Goal: Information Seeking & Learning: Find specific fact

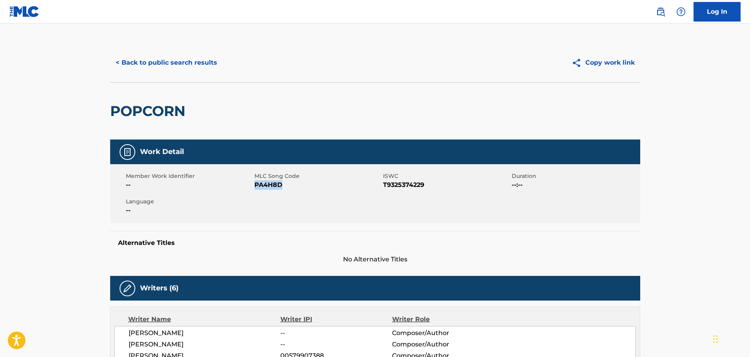
click at [164, 60] on button "< Back to public search results" at bounding box center [166, 63] width 113 height 20
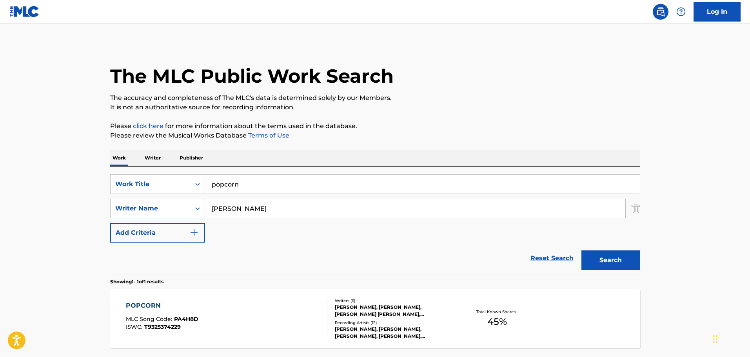
drag, startPoint x: 245, startPoint y: 190, endPoint x: 191, endPoint y: 167, distance: 58.7
click at [200, 182] on div "SearchWithCriteria77f79572-0eb2-42ff-933b-f1f244dfac7f Work Title popcorn" at bounding box center [375, 185] width 530 height 20
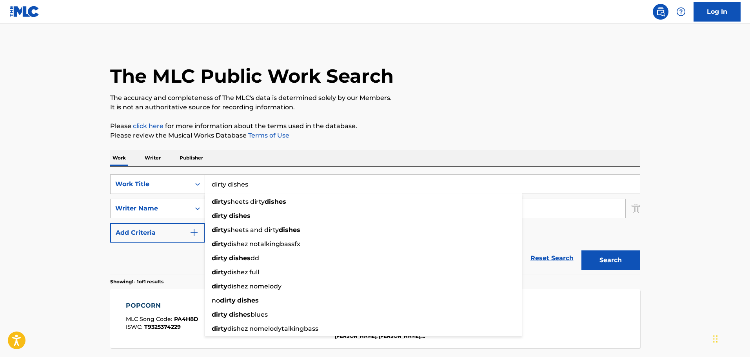
type input "dirty dishes"
click at [582, 251] on button "Search" at bounding box center [611, 261] width 59 height 20
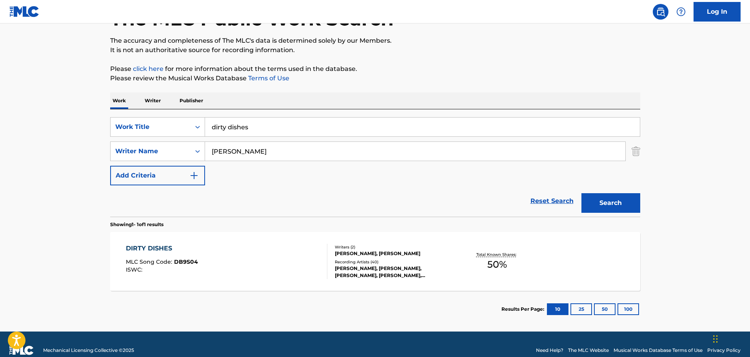
scroll to position [69, 0]
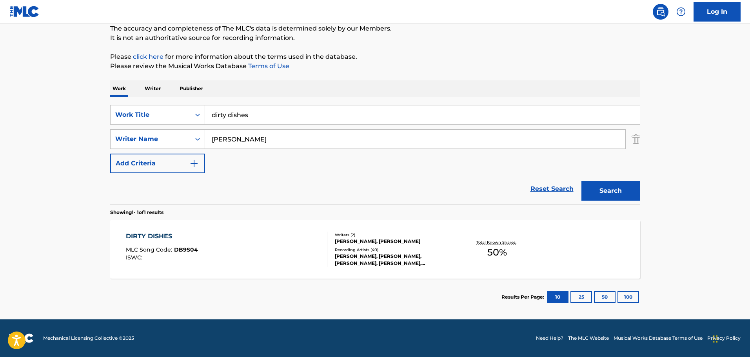
click at [411, 246] on div "Writers ( 2 ) [PERSON_NAME], [PERSON_NAME] Recording Artists ( 40 ) [PERSON_NAM…" at bounding box center [390, 249] width 126 height 35
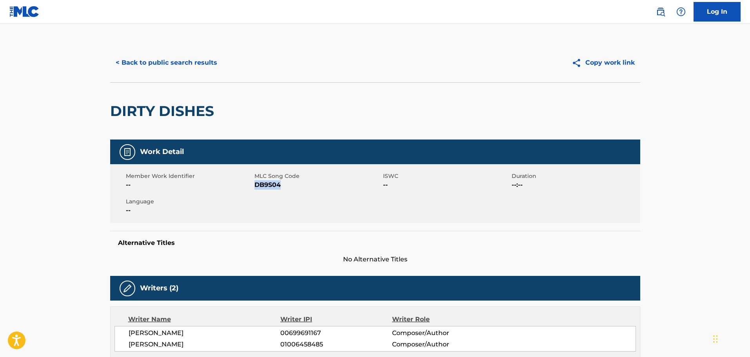
drag, startPoint x: 287, startPoint y: 188, endPoint x: 256, endPoint y: 187, distance: 31.4
click at [256, 187] on span "DB9S04" at bounding box center [317, 184] width 127 height 9
copy span "DB9S04"
